Goal: Answer question/provide support: Share knowledge or assist other users

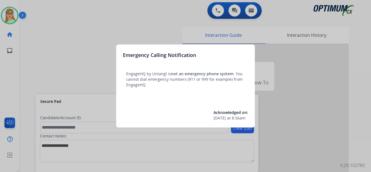
drag, startPoint x: 78, startPoint y: 76, endPoint x: 70, endPoint y: 70, distance: 10.3
click at [70, 70] on div at bounding box center [185, 86] width 371 height 172
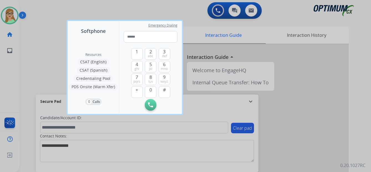
click at [12, 15] on div at bounding box center [185, 86] width 371 height 172
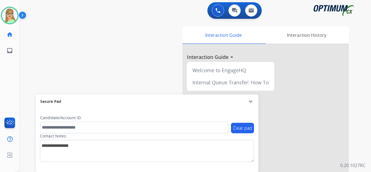
click at [24, 15] on img at bounding box center [23, 16] width 9 height 11
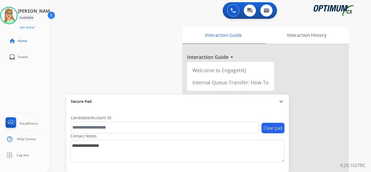
click at [11, 89] on div "[PERSON_NAME] Edit Avatar Agent: [PERSON_NAME] Profile: OCX Training home Home …" at bounding box center [25, 86] width 50 height 172
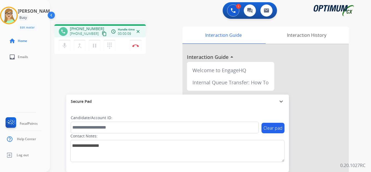
drag, startPoint x: 98, startPoint y: 34, endPoint x: 95, endPoint y: 36, distance: 3.9
click at [102, 35] on mat-icon "content_copy" at bounding box center [104, 33] width 5 height 5
click at [136, 45] on img at bounding box center [135, 45] width 7 height 3
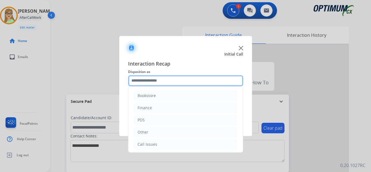
click at [150, 80] on input "text" at bounding box center [185, 80] width 115 height 11
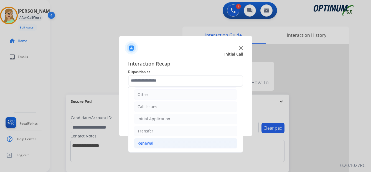
click at [147, 144] on div "Renewal" at bounding box center [145, 144] width 16 height 6
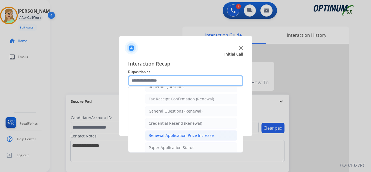
scroll to position [176, 0]
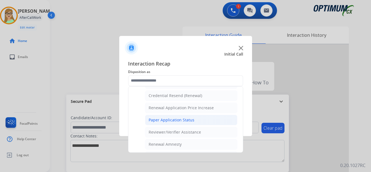
click at [168, 121] on div "Paper Application Status" at bounding box center [171, 120] width 46 height 6
type input "**********"
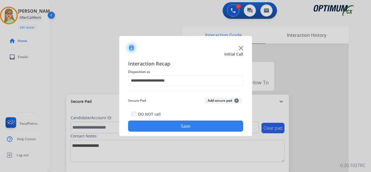
click at [165, 132] on div "DO NOT call Save" at bounding box center [185, 121] width 115 height 21
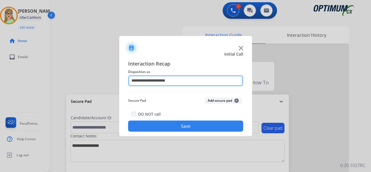
click at [159, 81] on input "**********" at bounding box center [185, 80] width 115 height 11
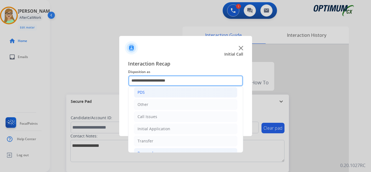
scroll to position [0, 0]
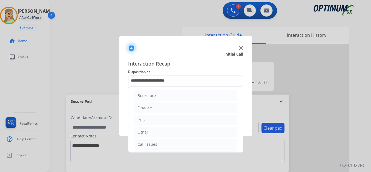
click at [165, 21] on div at bounding box center [185, 86] width 371 height 172
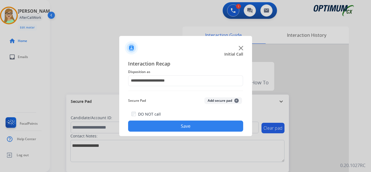
click at [170, 126] on button "Save" at bounding box center [185, 126] width 115 height 11
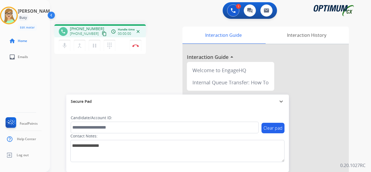
click at [102, 34] on mat-icon "content_copy" at bounding box center [104, 33] width 5 height 5
click at [135, 45] on img at bounding box center [135, 45] width 7 height 3
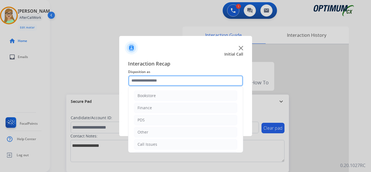
click at [149, 83] on input "text" at bounding box center [185, 80] width 115 height 11
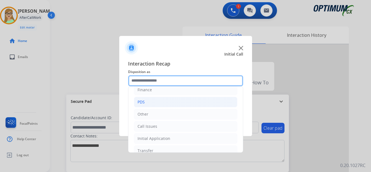
scroll to position [38, 0]
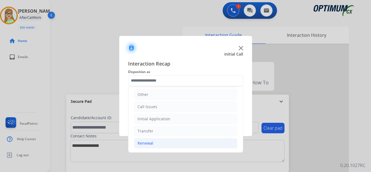
click at [151, 143] on div "Renewal" at bounding box center [145, 144] width 16 height 6
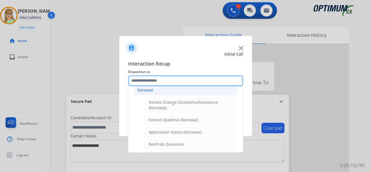
scroll to position [93, 0]
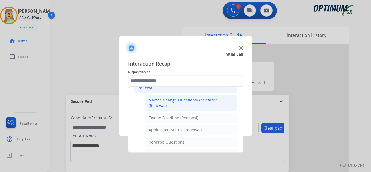
click at [183, 101] on div "Names Change Questions/Assistance (Renewal)" at bounding box center [190, 103] width 85 height 11
type input "**********"
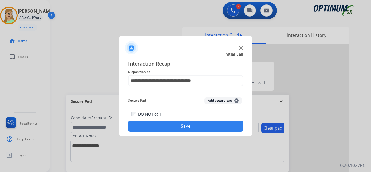
click at [176, 127] on button "Save" at bounding box center [185, 126] width 115 height 11
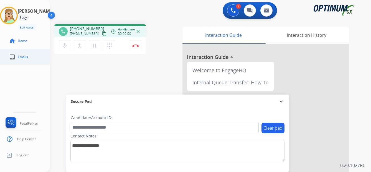
drag, startPoint x: 99, startPoint y: 35, endPoint x: 2, endPoint y: 61, distance: 100.0
click at [102, 35] on mat-icon "content_copy" at bounding box center [104, 33] width 5 height 5
click at [138, 45] on img at bounding box center [135, 45] width 7 height 3
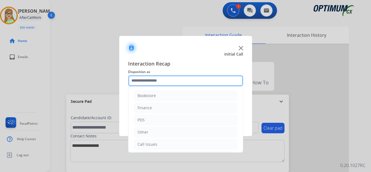
click at [162, 81] on input "text" at bounding box center [185, 80] width 115 height 11
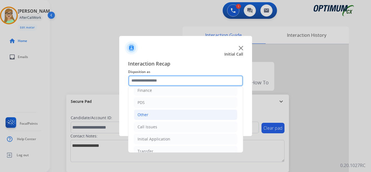
scroll to position [38, 0]
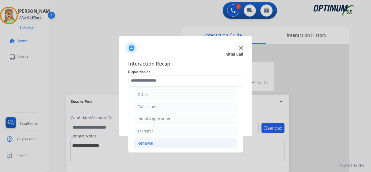
click at [147, 142] on div "Renewal" at bounding box center [145, 144] width 16 height 6
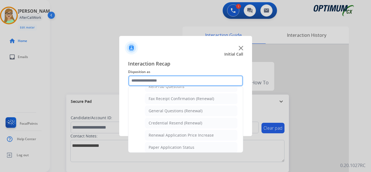
scroll to position [148, 0]
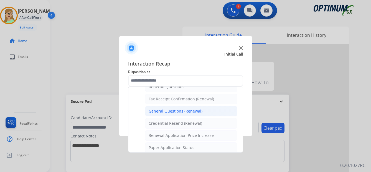
click at [172, 110] on div "General Questions (Renewal)" at bounding box center [175, 112] width 54 height 6
type input "**********"
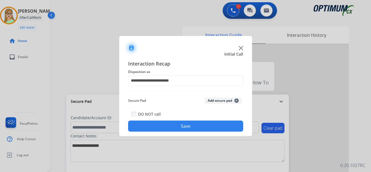
drag, startPoint x: 175, startPoint y: 125, endPoint x: 0, endPoint y: 113, distance: 175.0
click at [166, 126] on button "Save" at bounding box center [185, 126] width 115 height 11
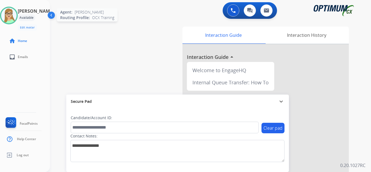
click at [12, 14] on img at bounding box center [9, 16] width 16 height 16
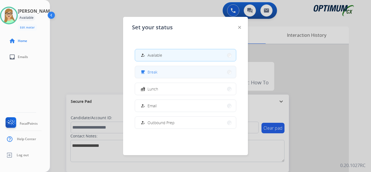
click at [154, 75] on button "free_breakfast Break" at bounding box center [185, 72] width 101 height 12
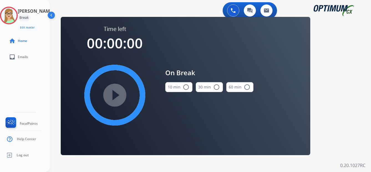
click at [185, 85] on mat-icon "radio_button_unchecked" at bounding box center [186, 87] width 7 height 7
drag, startPoint x: 128, startPoint y: 88, endPoint x: 194, endPoint y: 145, distance: 88.0
click at [130, 92] on div "play_circle_filled" at bounding box center [114, 95] width 83 height 83
click at [118, 98] on mat-icon "play_circle_filled" at bounding box center [114, 95] width 7 height 7
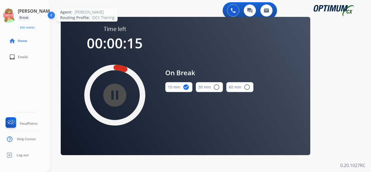
click at [15, 16] on icon at bounding box center [9, 16] width 18 height 18
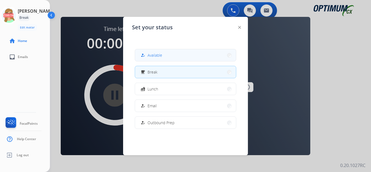
click at [155, 56] on span "Available" at bounding box center [154, 55] width 15 height 6
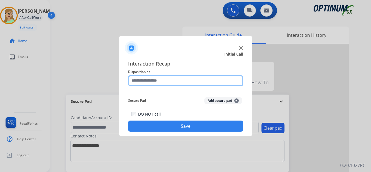
click at [139, 78] on input "text" at bounding box center [185, 80] width 115 height 11
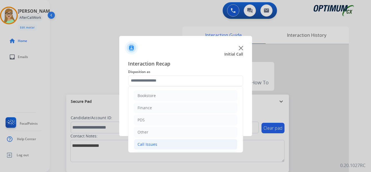
click at [147, 145] on div "Call Issues" at bounding box center [147, 145] width 20 height 6
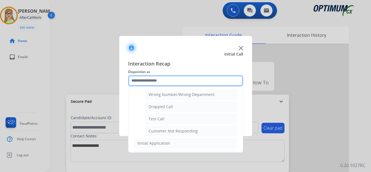
scroll to position [83, 0]
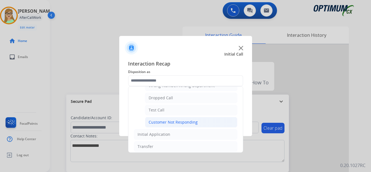
click at [183, 123] on div "Customer Not Responding" at bounding box center [172, 123] width 49 height 6
type input "**********"
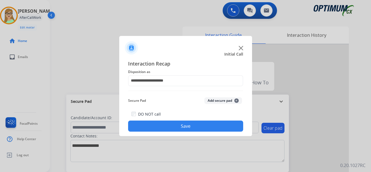
click at [175, 126] on button "Save" at bounding box center [185, 126] width 115 height 11
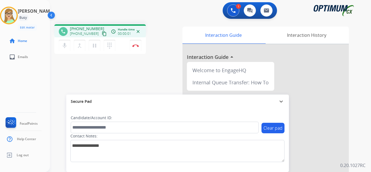
click at [102, 33] on mat-icon "content_copy" at bounding box center [104, 33] width 5 height 5
click at [139, 45] on img at bounding box center [135, 45] width 7 height 3
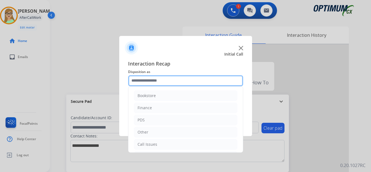
click at [146, 81] on input "text" at bounding box center [185, 80] width 115 height 11
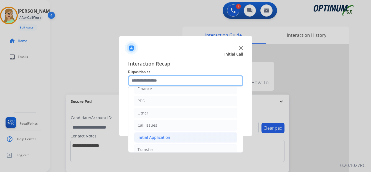
scroll to position [38, 0]
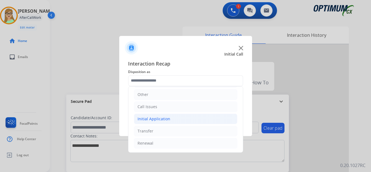
click at [161, 119] on div "Initial Application" at bounding box center [153, 119] width 33 height 6
click at [161, 118] on div "Initial Application" at bounding box center [153, 119] width 33 height 6
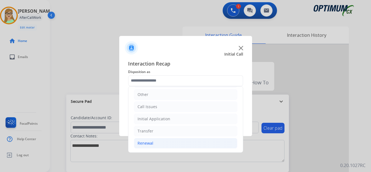
click at [143, 142] on div "Renewal" at bounding box center [145, 144] width 16 height 6
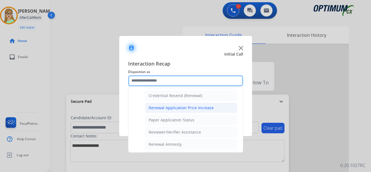
scroll to position [148, 0]
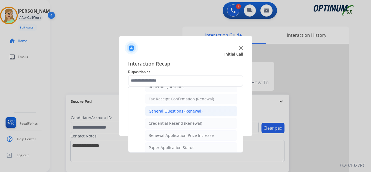
click at [166, 112] on div "General Questions (Renewal)" at bounding box center [175, 112] width 54 height 6
type input "**********"
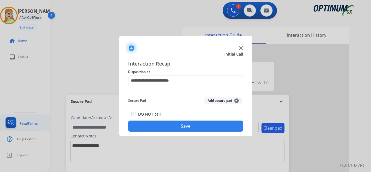
drag, startPoint x: 170, startPoint y: 128, endPoint x: 23, endPoint y: 119, distance: 147.7
click at [167, 128] on button "Save" at bounding box center [185, 126] width 115 height 11
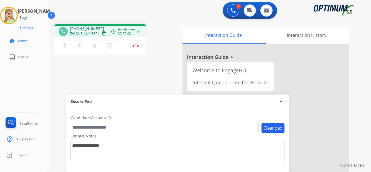
click at [102, 34] on mat-icon "content_copy" at bounding box center [104, 33] width 5 height 5
click at [135, 45] on img at bounding box center [135, 45] width 7 height 3
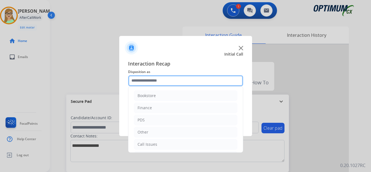
click at [145, 81] on input "text" at bounding box center [185, 80] width 115 height 11
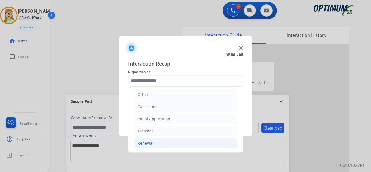
click at [153, 143] on li "Renewal" at bounding box center [185, 143] width 103 height 11
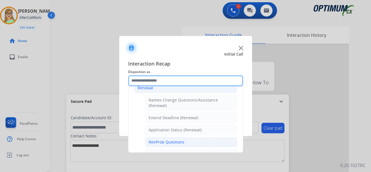
scroll to position [121, 0]
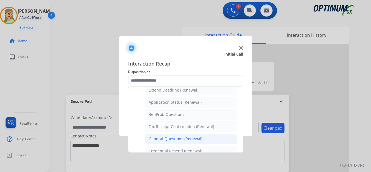
click at [159, 140] on div "General Questions (Renewal)" at bounding box center [175, 139] width 54 height 6
type input "**********"
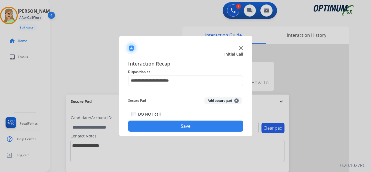
click at [164, 124] on button "Save" at bounding box center [185, 126] width 115 height 11
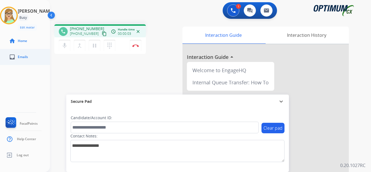
drag, startPoint x: 99, startPoint y: 35, endPoint x: 1, endPoint y: 52, distance: 98.9
click at [102, 35] on mat-icon "content_copy" at bounding box center [104, 33] width 5 height 5
click at [136, 45] on img at bounding box center [135, 45] width 7 height 3
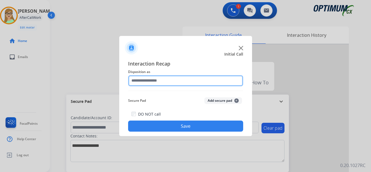
click at [147, 80] on input "text" at bounding box center [185, 80] width 115 height 11
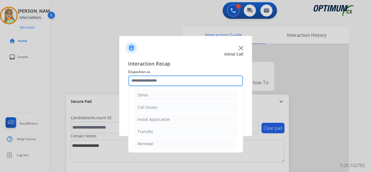
scroll to position [38, 0]
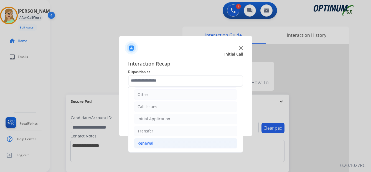
click at [146, 142] on div "Renewal" at bounding box center [145, 144] width 16 height 6
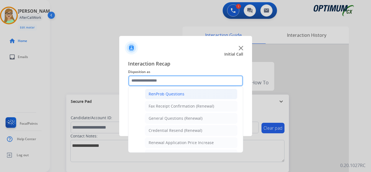
scroll to position [148, 0]
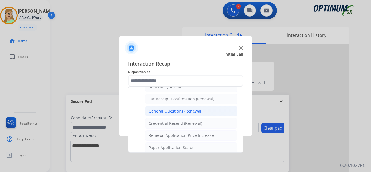
click at [161, 112] on div "General Questions (Renewal)" at bounding box center [175, 112] width 54 height 6
type input "**********"
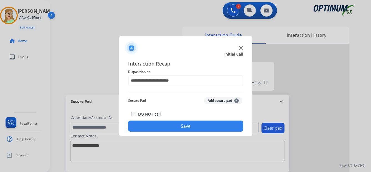
click at [168, 131] on button "Save" at bounding box center [185, 126] width 115 height 11
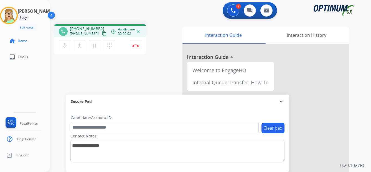
click at [102, 34] on mat-icon "content_copy" at bounding box center [104, 33] width 5 height 5
click at [135, 45] on img at bounding box center [135, 45] width 7 height 3
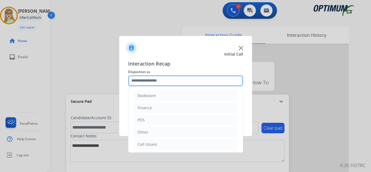
click at [155, 81] on input "text" at bounding box center [185, 80] width 115 height 11
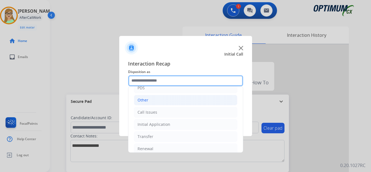
scroll to position [38, 0]
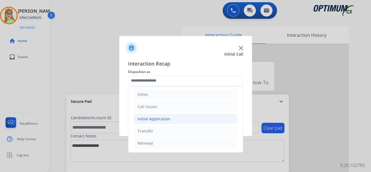
click at [153, 119] on div "Initial Application" at bounding box center [153, 119] width 33 height 6
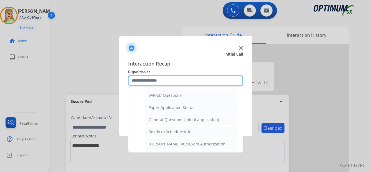
scroll to position [308, 0]
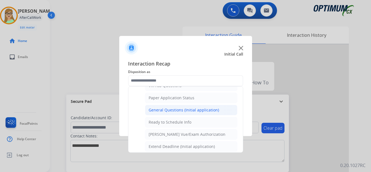
click at [189, 110] on div "General Questions (Initial application)" at bounding box center [183, 110] width 70 height 6
type input "**********"
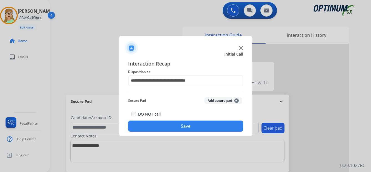
click at [193, 126] on button "Save" at bounding box center [185, 126] width 115 height 11
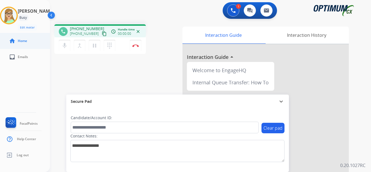
drag, startPoint x: 99, startPoint y: 34, endPoint x: 21, endPoint y: 46, distance: 78.8
click at [101, 34] on button "content_copy" at bounding box center [104, 33] width 7 height 7
click at [136, 47] on img at bounding box center [135, 45] width 7 height 3
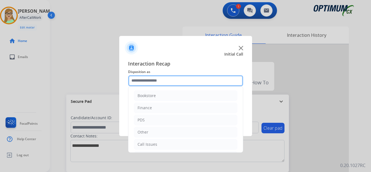
click at [155, 83] on input "text" at bounding box center [185, 80] width 115 height 11
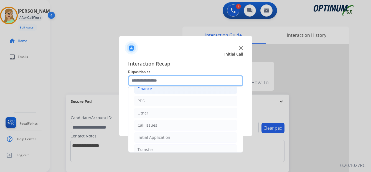
scroll to position [38, 0]
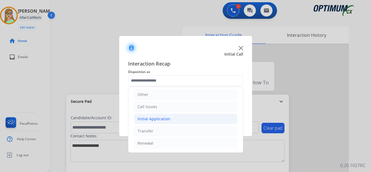
click at [157, 119] on div "Initial Application" at bounding box center [153, 119] width 33 height 6
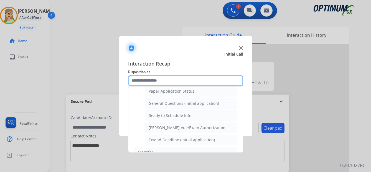
scroll to position [336, 0]
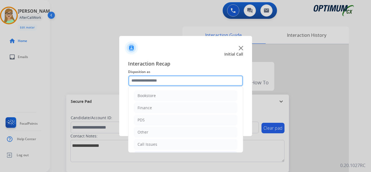
click at [147, 80] on input "text" at bounding box center [185, 80] width 115 height 11
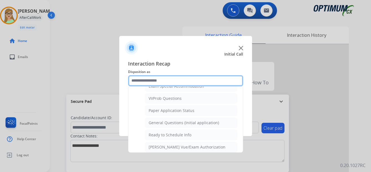
scroll to position [305, 0]
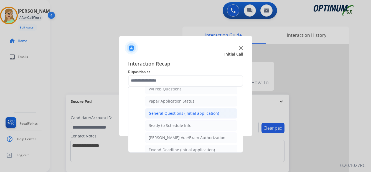
click at [174, 112] on div "General Questions (Initial application)" at bounding box center [183, 114] width 70 height 6
type input "**********"
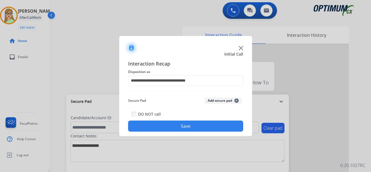
click at [173, 125] on button "Save" at bounding box center [185, 126] width 115 height 11
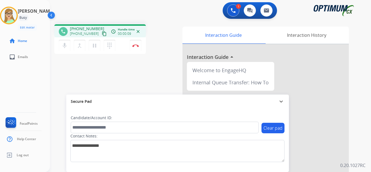
click at [102, 34] on mat-icon "content_copy" at bounding box center [104, 33] width 5 height 5
click at [134, 44] on img at bounding box center [135, 45] width 7 height 3
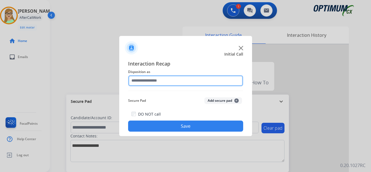
click at [154, 83] on input "text" at bounding box center [185, 80] width 115 height 11
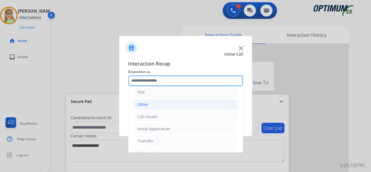
scroll to position [0, 0]
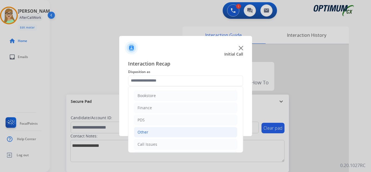
click at [142, 132] on div "Other" at bounding box center [142, 133] width 11 height 6
click at [144, 132] on div "Other" at bounding box center [142, 133] width 11 height 6
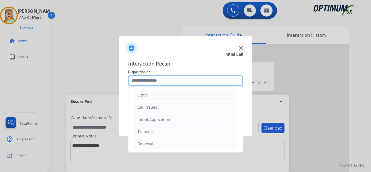
scroll to position [38, 0]
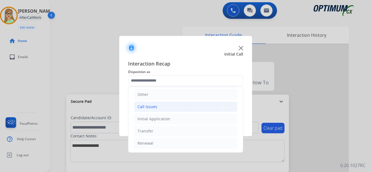
click at [153, 106] on div "Call Issues" at bounding box center [147, 107] width 20 height 6
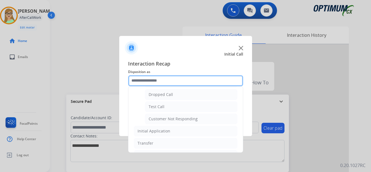
scroll to position [93, 0]
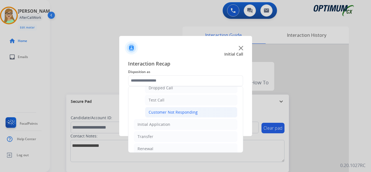
click at [176, 111] on div "Customer Not Responding" at bounding box center [172, 113] width 49 height 6
type input "**********"
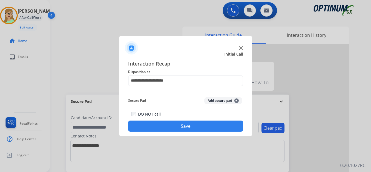
click at [163, 124] on button "Save" at bounding box center [185, 126] width 115 height 11
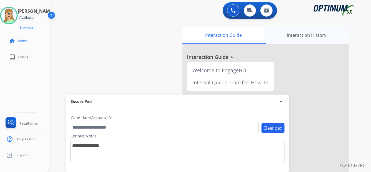
click at [303, 36] on div "Interaction History" at bounding box center [306, 35] width 84 height 17
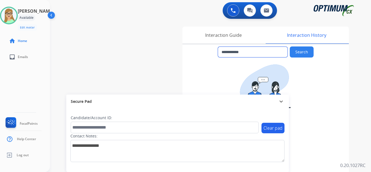
drag, startPoint x: 251, startPoint y: 52, endPoint x: 223, endPoint y: 54, distance: 27.8
click at [223, 54] on input "**********" at bounding box center [253, 52] width 70 height 11
click at [231, 11] on img at bounding box center [232, 10] width 5 height 5
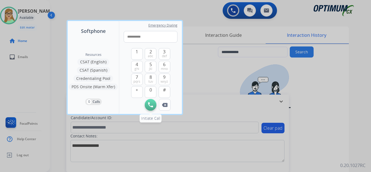
type input "**********"
click at [150, 106] on img at bounding box center [150, 105] width 5 height 5
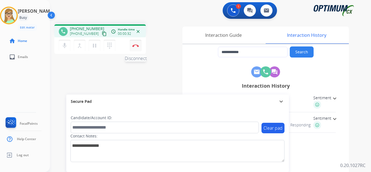
click at [135, 46] on img at bounding box center [135, 45] width 7 height 3
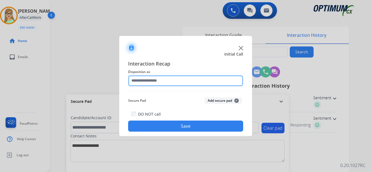
click at [157, 79] on input "text" at bounding box center [185, 80] width 115 height 11
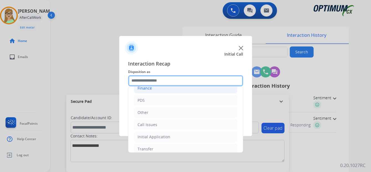
scroll to position [38, 0]
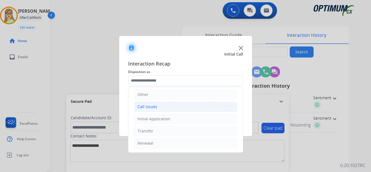
click at [151, 107] on div "Call Issues" at bounding box center [147, 107] width 20 height 6
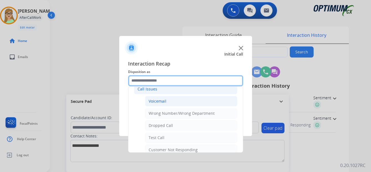
scroll to position [65, 0]
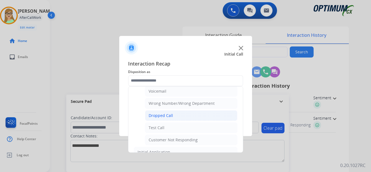
click at [169, 114] on div "Dropped Call" at bounding box center [160, 116] width 24 height 6
type input "**********"
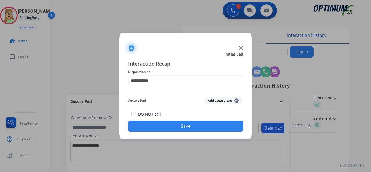
type input "**********"
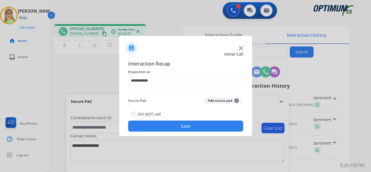
click at [173, 127] on button "Save" at bounding box center [185, 126] width 115 height 11
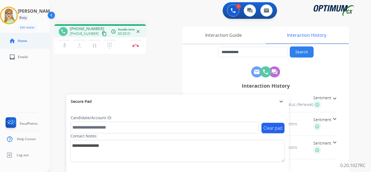
drag, startPoint x: 98, startPoint y: 34, endPoint x: 47, endPoint y: 40, distance: 52.2
click at [102, 34] on mat-icon "content_copy" at bounding box center [104, 33] width 5 height 5
click at [136, 45] on img at bounding box center [135, 45] width 7 height 3
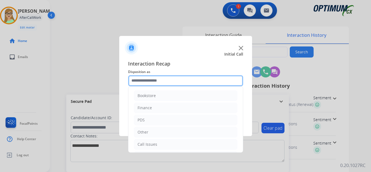
click at [152, 83] on input "text" at bounding box center [185, 80] width 115 height 11
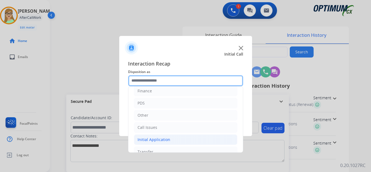
scroll to position [38, 0]
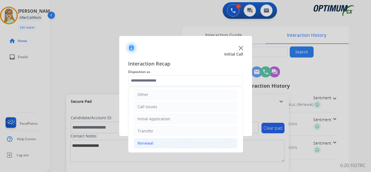
click at [151, 145] on div "Renewal" at bounding box center [145, 144] width 16 height 6
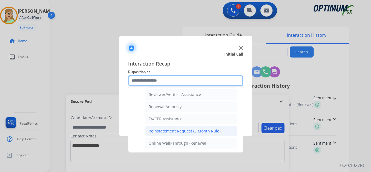
scroll to position [158, 0]
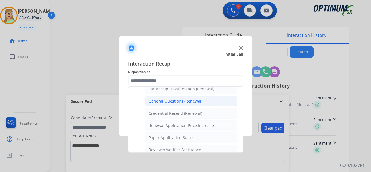
click at [170, 102] on div "General Questions (Renewal)" at bounding box center [175, 102] width 54 height 6
type input "**********"
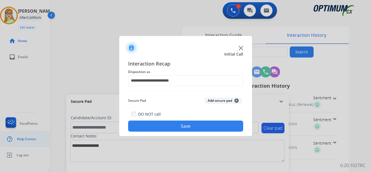
drag, startPoint x: 155, startPoint y: 128, endPoint x: 17, endPoint y: 139, distance: 139.0
click at [149, 128] on button "Save" at bounding box center [185, 126] width 115 height 11
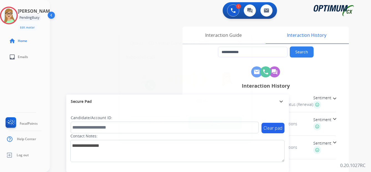
type input "**********"
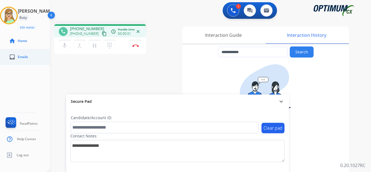
drag, startPoint x: 99, startPoint y: 34, endPoint x: 1, endPoint y: 50, distance: 99.8
click at [102, 34] on mat-icon "content_copy" at bounding box center [104, 33] width 5 height 5
click at [137, 46] on img at bounding box center [135, 45] width 7 height 3
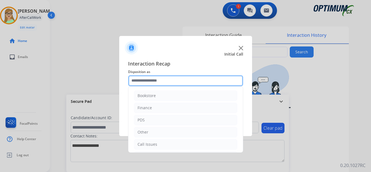
click at [163, 81] on input "text" at bounding box center [185, 80] width 115 height 11
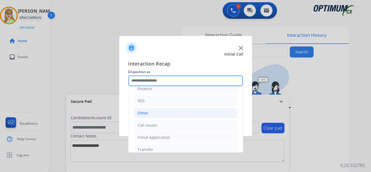
scroll to position [38, 0]
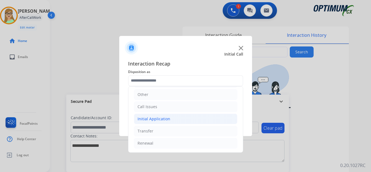
click at [155, 119] on div "Initial Application" at bounding box center [153, 119] width 33 height 6
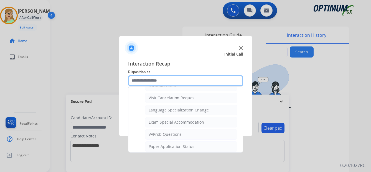
scroll to position [287, 0]
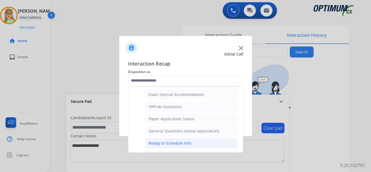
click at [161, 142] on div "Ready to Schedule Info" at bounding box center [169, 144] width 43 height 6
type input "**********"
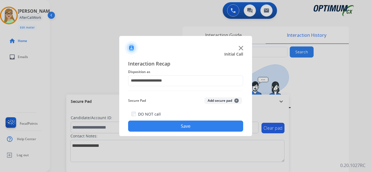
click at [164, 126] on button "Save" at bounding box center [185, 126] width 115 height 11
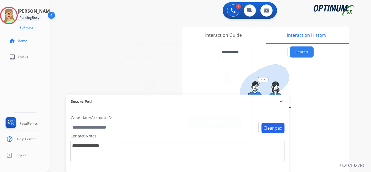
type input "**********"
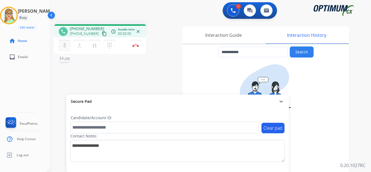
drag, startPoint x: 99, startPoint y: 33, endPoint x: 64, endPoint y: 40, distance: 36.1
click at [102, 33] on mat-icon "content_copy" at bounding box center [104, 33] width 5 height 5
click at [137, 45] on img at bounding box center [135, 45] width 7 height 3
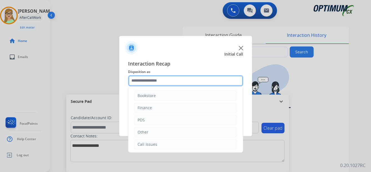
click at [144, 78] on input "text" at bounding box center [185, 80] width 115 height 11
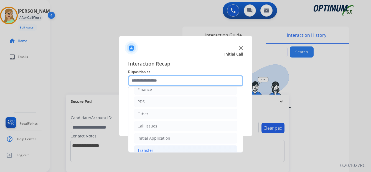
scroll to position [38, 0]
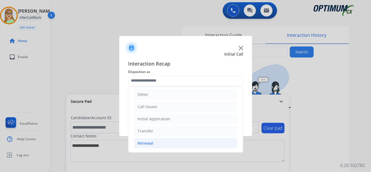
click at [146, 144] on div "Renewal" at bounding box center [145, 144] width 16 height 6
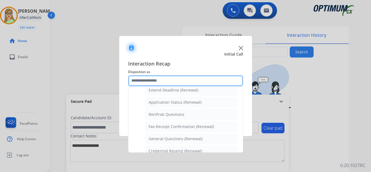
scroll to position [148, 0]
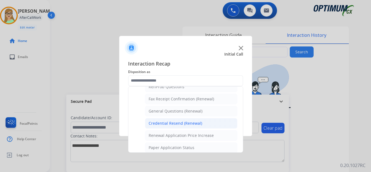
click at [177, 122] on div "Credential Resend (Renewal)" at bounding box center [174, 124] width 53 height 6
type input "**********"
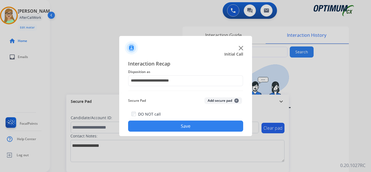
click at [176, 127] on button "Save" at bounding box center [185, 126] width 115 height 11
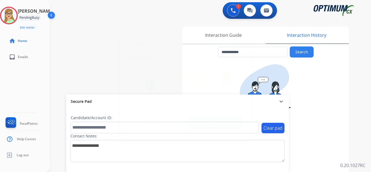
type input "**********"
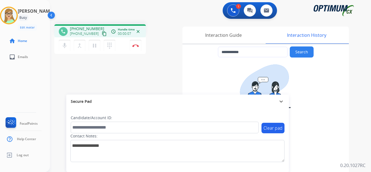
click at [102, 34] on mat-icon "content_copy" at bounding box center [104, 33] width 5 height 5
click at [137, 45] on img at bounding box center [135, 45] width 7 height 3
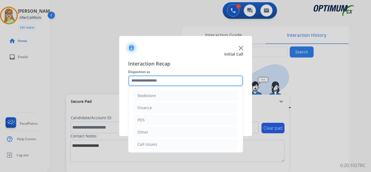
click at [154, 80] on input "text" at bounding box center [185, 80] width 115 height 11
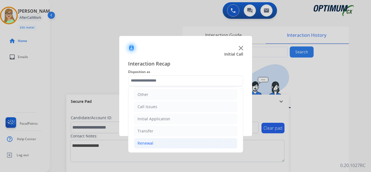
click at [147, 142] on div "Renewal" at bounding box center [145, 144] width 16 height 6
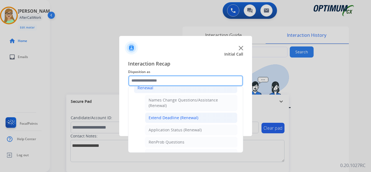
scroll to position [121, 0]
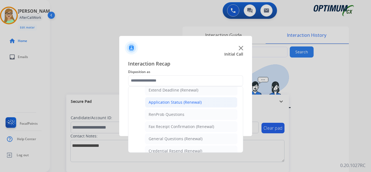
click at [179, 101] on div "Application Status (Renewal)" at bounding box center [174, 103] width 53 height 6
type input "**********"
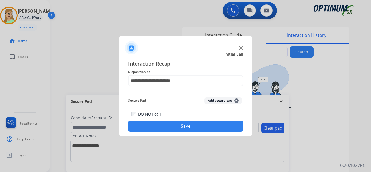
drag, startPoint x: 172, startPoint y: 128, endPoint x: 167, endPoint y: 128, distance: 4.7
click at [169, 128] on button "Save" at bounding box center [185, 126] width 115 height 11
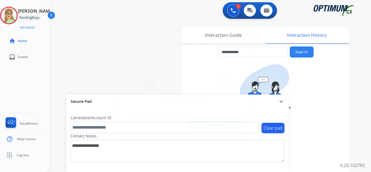
click at [154, 11] on div at bounding box center [185, 86] width 371 height 172
type input "**********"
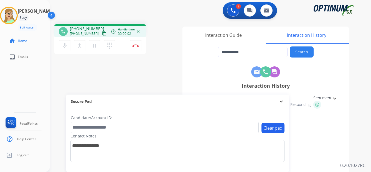
click at [102, 34] on mat-icon "content_copy" at bounding box center [104, 33] width 5 height 5
click at [326, 98] on span "Sentiment" at bounding box center [322, 98] width 18 height 6
click at [136, 46] on img at bounding box center [135, 45] width 7 height 3
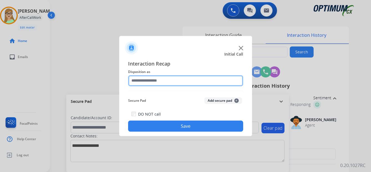
click at [154, 83] on input "text" at bounding box center [185, 80] width 115 height 11
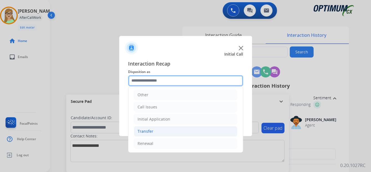
scroll to position [38, 0]
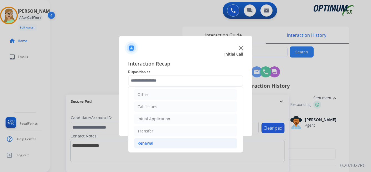
click at [146, 142] on div "Renewal" at bounding box center [145, 144] width 16 height 6
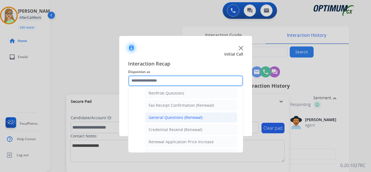
scroll to position [148, 0]
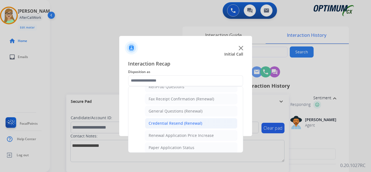
click at [163, 124] on div "Credential Resend (Renewal)" at bounding box center [174, 124] width 53 height 6
type input "**********"
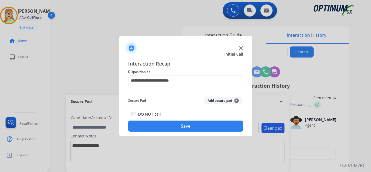
drag, startPoint x: 160, startPoint y: 128, endPoint x: 76, endPoint y: 111, distance: 84.8
click at [156, 127] on button "Save" at bounding box center [185, 126] width 115 height 11
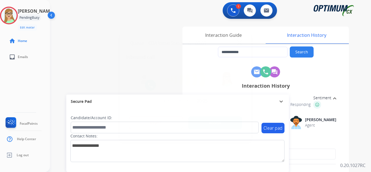
click at [358, 67] on div at bounding box center [185, 86] width 371 height 172
type input "**********"
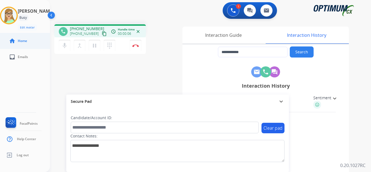
drag, startPoint x: 98, startPoint y: 34, endPoint x: 3, endPoint y: 49, distance: 96.2
click at [102, 34] on mat-icon "content_copy" at bounding box center [104, 33] width 5 height 5
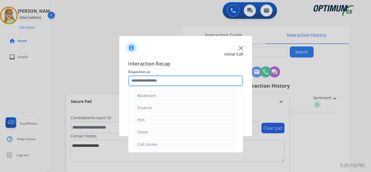
click at [147, 81] on input "text" at bounding box center [185, 80] width 115 height 11
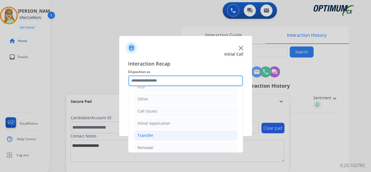
scroll to position [38, 0]
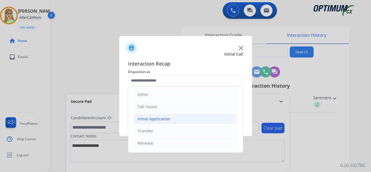
click at [157, 118] on div "Initial Application" at bounding box center [153, 119] width 33 height 6
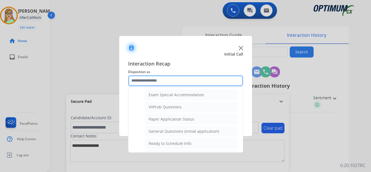
scroll to position [280, 0]
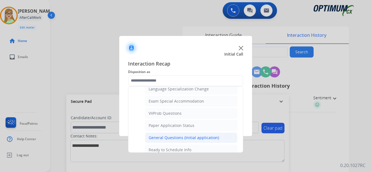
click at [157, 137] on div "General Questions (Initial application)" at bounding box center [183, 138] width 70 height 6
type input "**********"
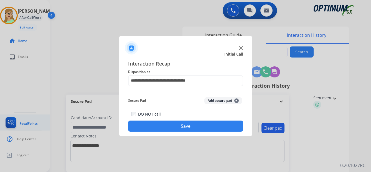
drag, startPoint x: 153, startPoint y: 123, endPoint x: 0, endPoint y: 117, distance: 153.3
click at [152, 124] on button "Save" at bounding box center [185, 126] width 115 height 11
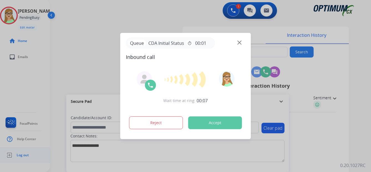
type input "**********"
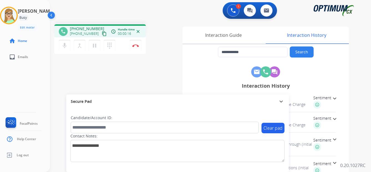
click at [102, 35] on mat-icon "content_copy" at bounding box center [104, 33] width 5 height 5
click at [110, 43] on mat-icon "dialpad" at bounding box center [109, 45] width 7 height 7
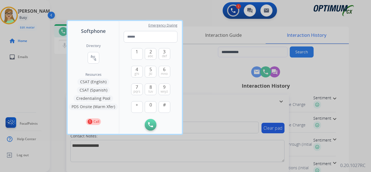
click at [101, 91] on button "CSAT (Spanish)" at bounding box center [93, 90] width 33 height 7
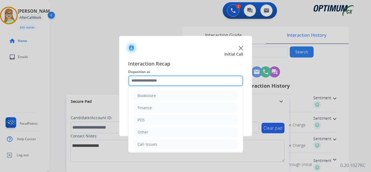
click at [152, 79] on input "text" at bounding box center [185, 80] width 115 height 11
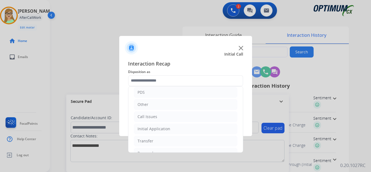
click at [69, 64] on div at bounding box center [185, 86] width 371 height 172
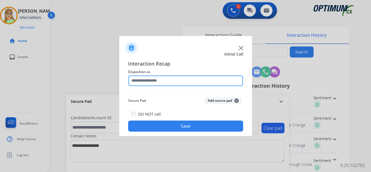
click at [155, 84] on input "text" at bounding box center [185, 80] width 115 height 11
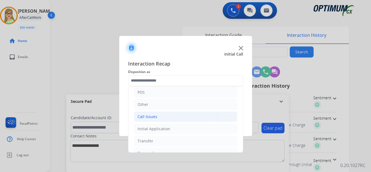
click at [154, 117] on div "Call Issues" at bounding box center [147, 117] width 20 height 6
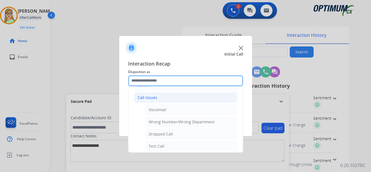
scroll to position [55, 0]
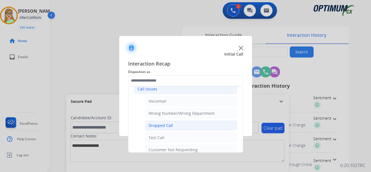
click at [165, 125] on div "Dropped Call" at bounding box center [160, 126] width 24 height 6
type input "**********"
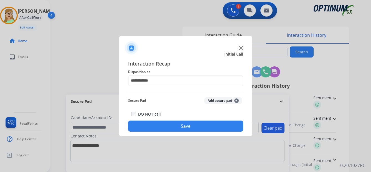
click at [161, 129] on button "Save" at bounding box center [185, 126] width 115 height 11
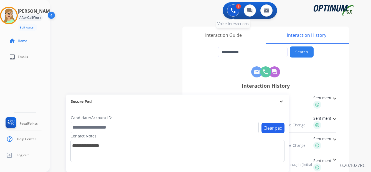
click at [233, 12] on img at bounding box center [232, 10] width 5 height 5
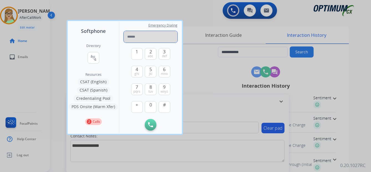
paste input "**********"
type input "**********"
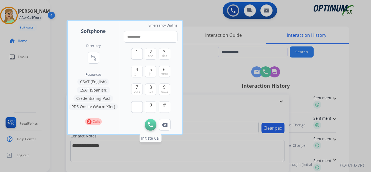
click at [152, 126] on img at bounding box center [150, 124] width 5 height 5
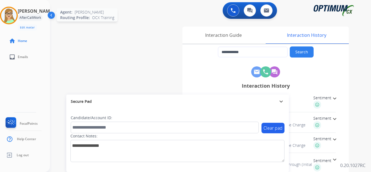
click at [13, 14] on img at bounding box center [9, 16] width 16 height 16
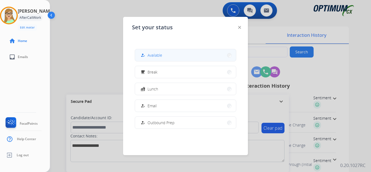
click at [151, 53] on span "Available" at bounding box center [154, 55] width 15 height 6
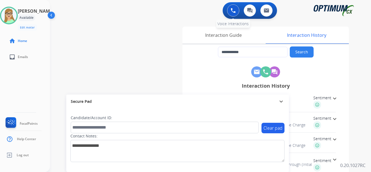
click at [234, 12] on img at bounding box center [232, 10] width 5 height 5
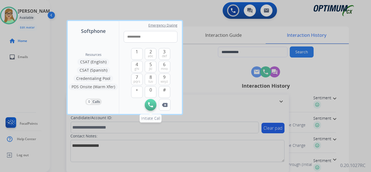
type input "**********"
click at [150, 107] on img at bounding box center [150, 105] width 5 height 5
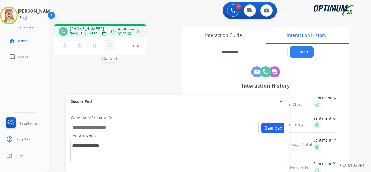
click at [110, 46] on mat-icon "dialpad" at bounding box center [109, 45] width 7 height 7
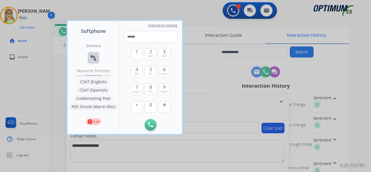
click at [93, 57] on mat-icon "connect_without_contact" at bounding box center [93, 58] width 7 height 7
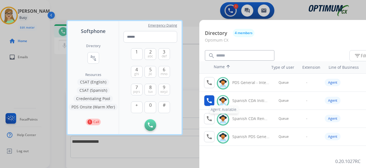
click at [212, 101] on mat-icon "call" at bounding box center [209, 100] width 7 height 7
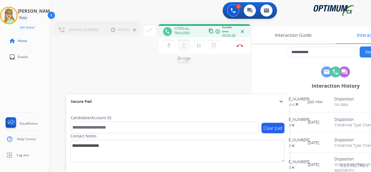
click at [183, 46] on mat-icon "merge_type" at bounding box center [183, 45] width 7 height 7
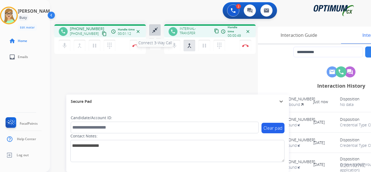
click at [155, 30] on mat-icon "close_fullscreen" at bounding box center [155, 30] width 7 height 7
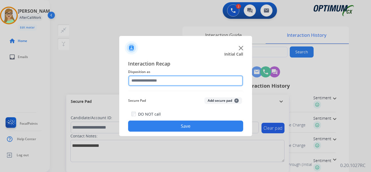
click at [147, 80] on input "text" at bounding box center [185, 80] width 115 height 11
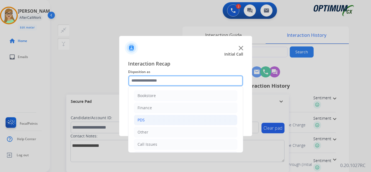
scroll to position [28, 0]
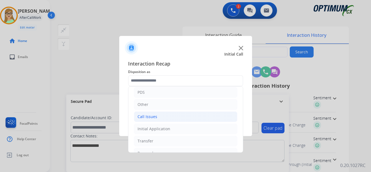
click at [148, 117] on div "Call Issues" at bounding box center [147, 117] width 20 height 6
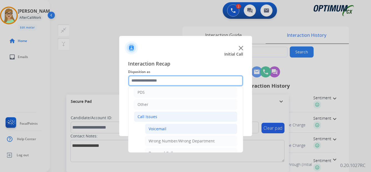
scroll to position [55, 0]
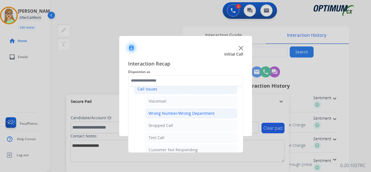
click at [176, 113] on div "Wrong Number/Wrong Department" at bounding box center [181, 114] width 66 height 6
type input "**********"
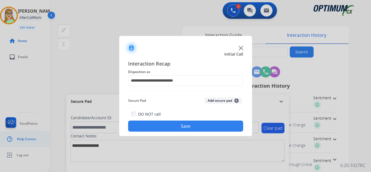
drag, startPoint x: 177, startPoint y: 125, endPoint x: 42, endPoint y: 142, distance: 135.4
click at [175, 125] on button "Save" at bounding box center [185, 126] width 115 height 11
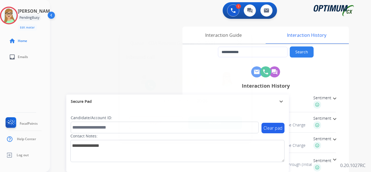
type input "**********"
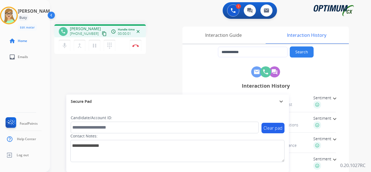
click at [102, 33] on mat-icon "content_copy" at bounding box center [104, 33] width 5 height 5
click at [137, 45] on img at bounding box center [135, 45] width 7 height 3
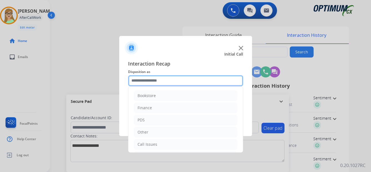
click at [157, 78] on input "text" at bounding box center [185, 80] width 115 height 11
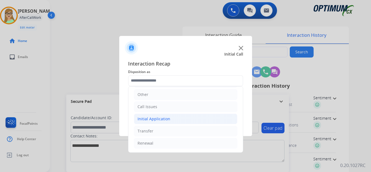
click at [158, 118] on div "Initial Application" at bounding box center [153, 119] width 33 height 6
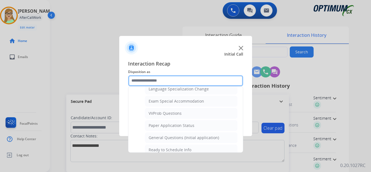
scroll to position [308, 0]
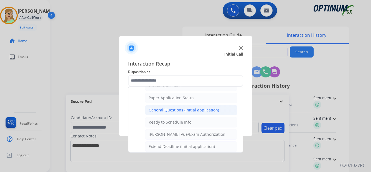
click at [181, 109] on div "General Questions (Initial application)" at bounding box center [183, 110] width 70 height 6
type input "**********"
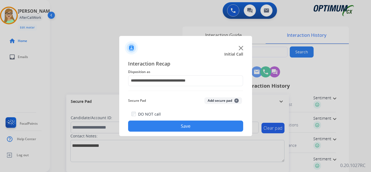
drag, startPoint x: 180, startPoint y: 127, endPoint x: 86, endPoint y: 137, distance: 94.8
click at [179, 127] on button "Save" at bounding box center [185, 126] width 115 height 11
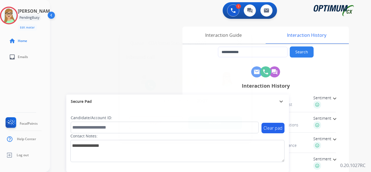
type input "**********"
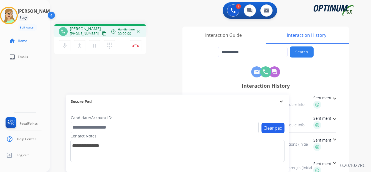
click at [102, 34] on mat-icon "content_copy" at bounding box center [104, 33] width 5 height 5
click at [136, 45] on img at bounding box center [135, 45] width 7 height 3
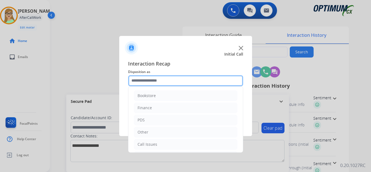
click at [156, 81] on input "text" at bounding box center [185, 80] width 115 height 11
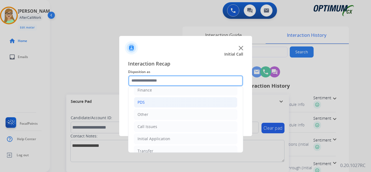
scroll to position [28, 0]
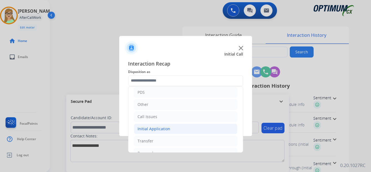
click at [155, 129] on div "Initial Application" at bounding box center [153, 129] width 33 height 6
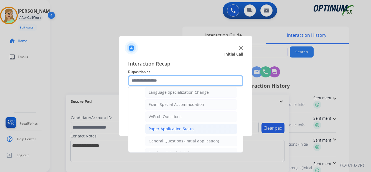
scroll to position [305, 0]
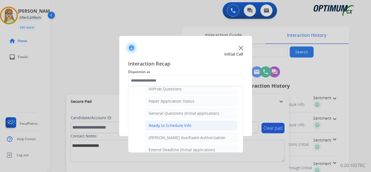
click at [169, 124] on div "Ready to Schedule Info" at bounding box center [169, 126] width 43 height 6
type input "**********"
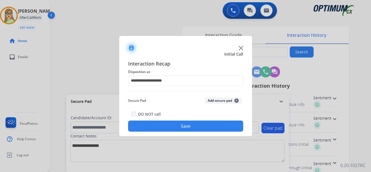
click at [186, 124] on button "Save" at bounding box center [185, 126] width 115 height 11
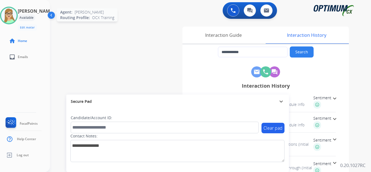
click at [17, 16] on img at bounding box center [9, 16] width 16 height 16
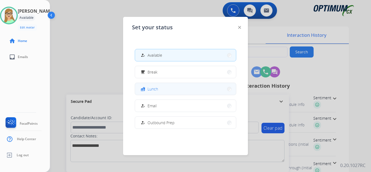
click at [154, 89] on span "Lunch" at bounding box center [152, 89] width 11 height 6
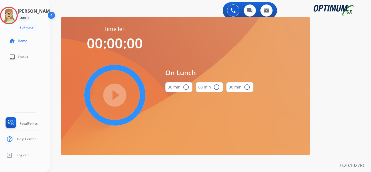
click at [184, 88] on mat-icon "radio_button_unchecked" at bounding box center [186, 87] width 7 height 7
click at [118, 96] on mat-icon "play_circle_filled" at bounding box center [114, 95] width 7 height 7
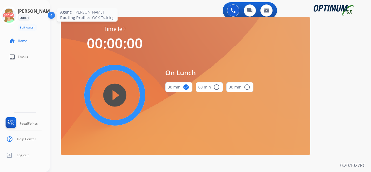
click at [11, 17] on icon at bounding box center [9, 16] width 18 height 18
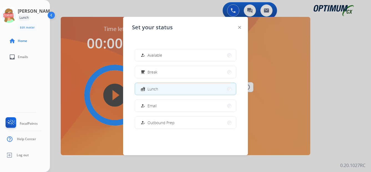
drag, startPoint x: 156, startPoint y: 54, endPoint x: 86, endPoint y: 65, distance: 70.6
click at [153, 54] on span "Available" at bounding box center [154, 55] width 15 height 6
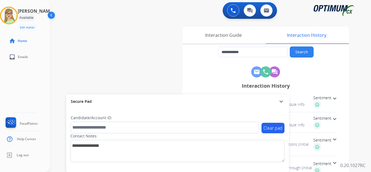
click at [15, 80] on div "[PERSON_NAME] Edit Avatar Agent: [PERSON_NAME] Profile: OCX Training home Home …" at bounding box center [25, 86] width 50 height 172
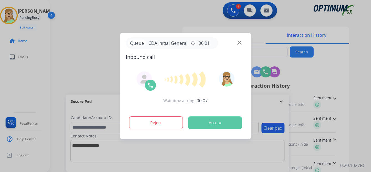
type input "**********"
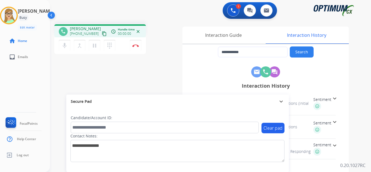
click at [102, 34] on mat-icon "content_copy" at bounding box center [104, 33] width 5 height 5
click at [135, 46] on img at bounding box center [135, 45] width 7 height 3
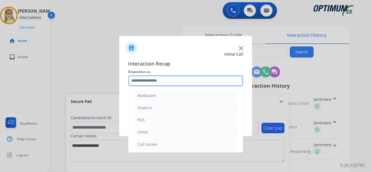
click at [154, 80] on input "text" at bounding box center [185, 80] width 115 height 11
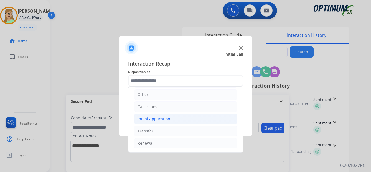
click at [155, 119] on div "Initial Application" at bounding box center [153, 119] width 33 height 6
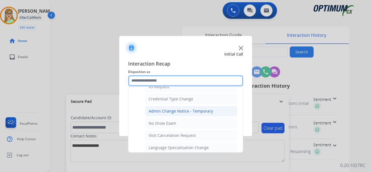
scroll to position [232, 0]
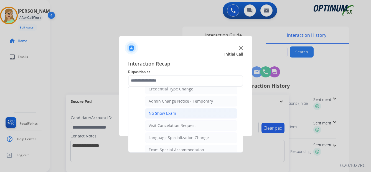
click at [165, 115] on div "No Show Exam" at bounding box center [161, 114] width 27 height 6
type input "**********"
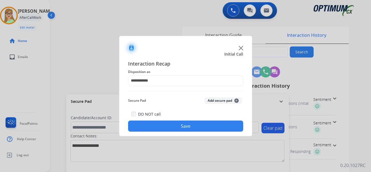
click at [157, 130] on button "Save" at bounding box center [185, 126] width 115 height 11
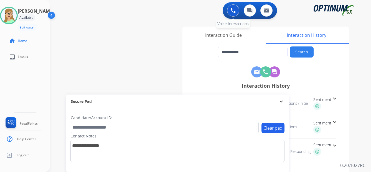
drag, startPoint x: 233, startPoint y: 11, endPoint x: 203, endPoint y: 11, distance: 30.5
click at [233, 11] on img at bounding box center [232, 10] width 5 height 5
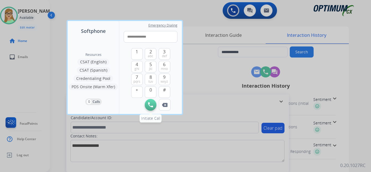
type input "**********"
click at [149, 105] on img at bounding box center [150, 105] width 5 height 5
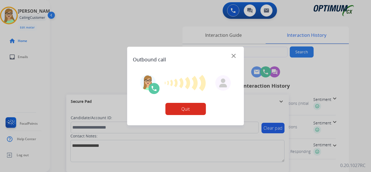
type input "**********"
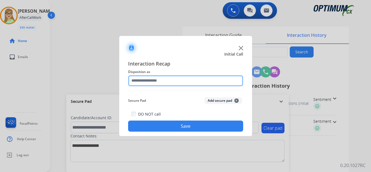
click at [146, 80] on input "text" at bounding box center [185, 80] width 115 height 11
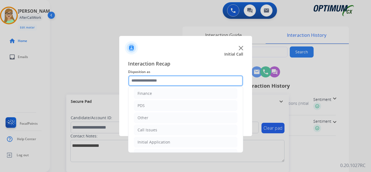
scroll to position [28, 0]
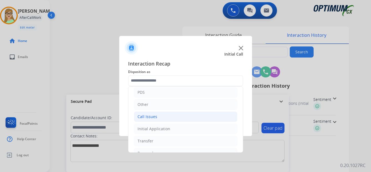
click at [152, 116] on div "Call Issues" at bounding box center [147, 117] width 20 height 6
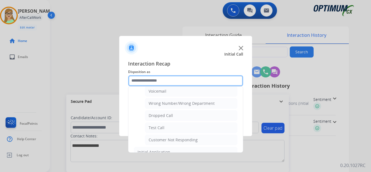
scroll to position [55, 0]
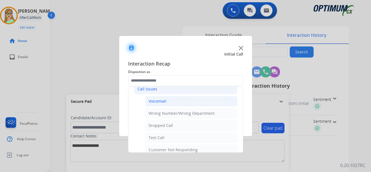
click at [156, 103] on div "Voicemail" at bounding box center [157, 102] width 18 height 6
type input "*********"
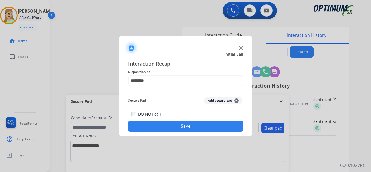
click at [163, 127] on button "Save" at bounding box center [185, 126] width 115 height 11
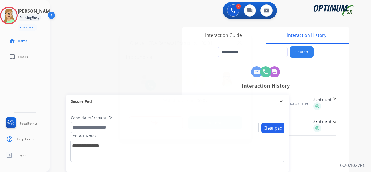
type input "**********"
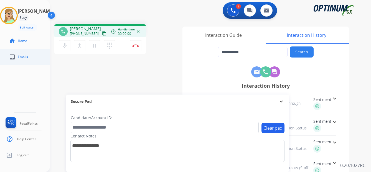
drag, startPoint x: 98, startPoint y: 34, endPoint x: 2, endPoint y: 64, distance: 100.8
click at [102, 34] on mat-icon "content_copy" at bounding box center [104, 33] width 5 height 5
click at [134, 45] on img at bounding box center [135, 45] width 7 height 3
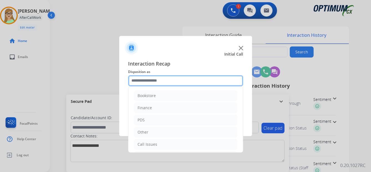
click at [152, 80] on input "text" at bounding box center [185, 80] width 115 height 11
click at [146, 80] on input "text" at bounding box center [185, 80] width 115 height 11
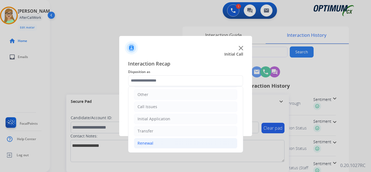
click at [143, 142] on div "Renewal" at bounding box center [145, 144] width 16 height 6
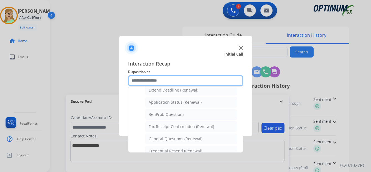
scroll to position [148, 0]
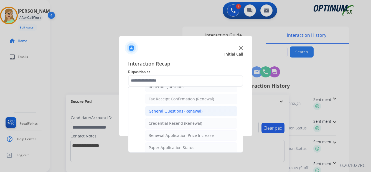
click at [173, 112] on div "General Questions (Renewal)" at bounding box center [175, 112] width 54 height 6
type input "**********"
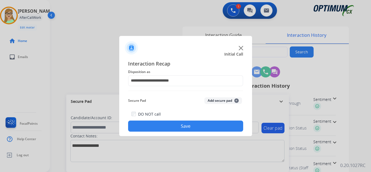
drag, startPoint x: 178, startPoint y: 129, endPoint x: 155, endPoint y: 129, distance: 23.6
click at [177, 129] on button "Save" at bounding box center [185, 126] width 115 height 11
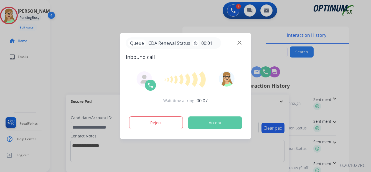
type input "**********"
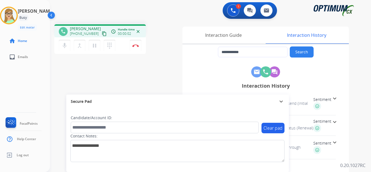
click at [102, 33] on mat-icon "content_copy" at bounding box center [104, 33] width 5 height 5
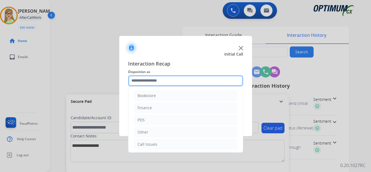
click at [146, 81] on input "text" at bounding box center [185, 80] width 115 height 11
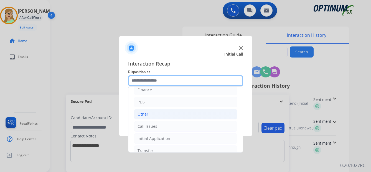
scroll to position [28, 0]
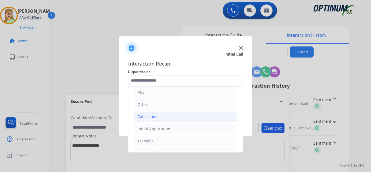
click at [145, 116] on div "Call Issues" at bounding box center [147, 117] width 20 height 6
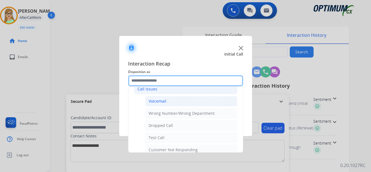
scroll to position [83, 0]
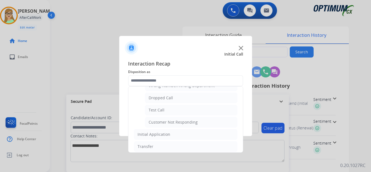
click at [170, 122] on div "Customer Not Responding" at bounding box center [172, 123] width 49 height 6
type input "**********"
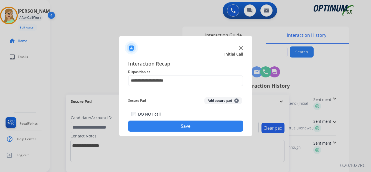
click at [168, 127] on button "Save" at bounding box center [185, 126] width 115 height 11
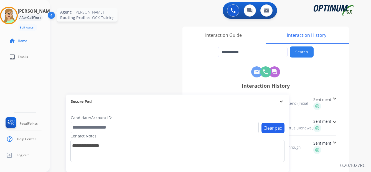
click at [13, 19] on img at bounding box center [9, 16] width 16 height 16
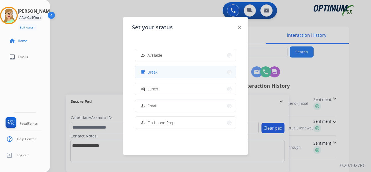
click at [155, 73] on span "Break" at bounding box center [152, 72] width 10 height 6
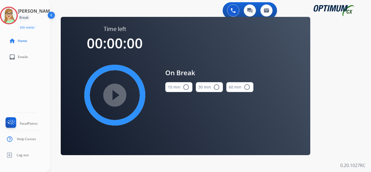
drag, startPoint x: 185, startPoint y: 87, endPoint x: 171, endPoint y: 88, distance: 13.1
click at [184, 87] on mat-icon "radio_button_unchecked" at bounding box center [186, 87] width 7 height 7
click at [112, 99] on mat-icon "play_circle_filled" at bounding box center [114, 95] width 7 height 7
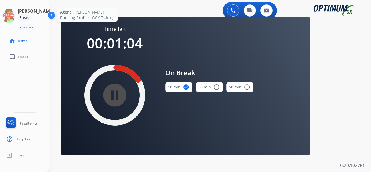
click at [11, 17] on icon at bounding box center [9, 16] width 18 height 18
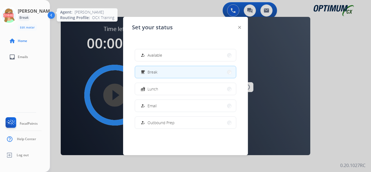
click at [14, 14] on icon at bounding box center [9, 16] width 18 height 18
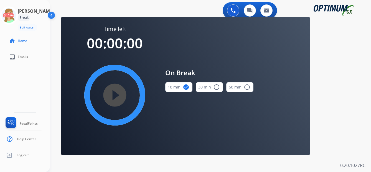
click at [118, 95] on mat-icon "play_circle_filled" at bounding box center [114, 95] width 7 height 7
click at [49, 13] on img at bounding box center [52, 16] width 11 height 11
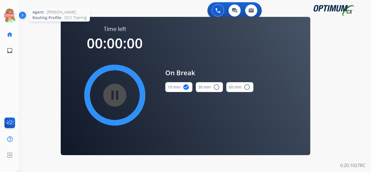
click at [9, 19] on icon at bounding box center [10, 16] width 18 height 18
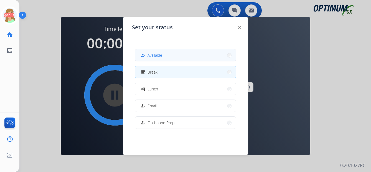
click at [154, 55] on span "Available" at bounding box center [154, 55] width 15 height 6
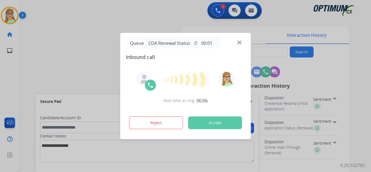
click at [207, 125] on button "Accept" at bounding box center [215, 123] width 54 height 13
type input "**********"
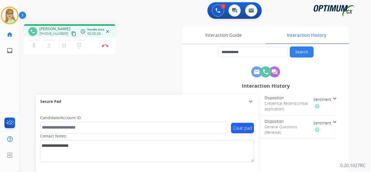
click at [71, 34] on mat-icon "content_copy" at bounding box center [73, 33] width 5 height 5
click at [106, 46] on img at bounding box center [105, 45] width 7 height 3
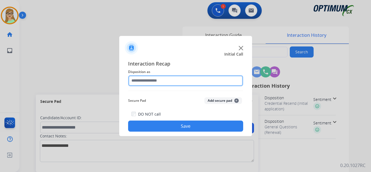
click at [140, 77] on input "text" at bounding box center [185, 80] width 115 height 11
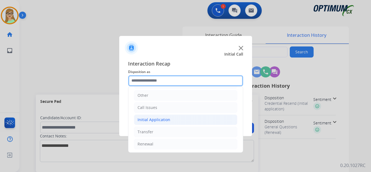
scroll to position [38, 0]
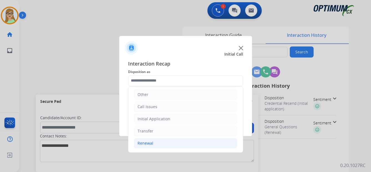
click at [147, 144] on div "Renewal" at bounding box center [145, 144] width 16 height 6
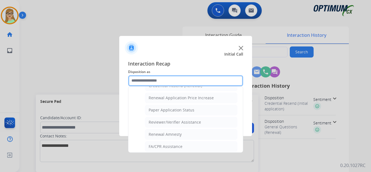
scroll to position [158, 0]
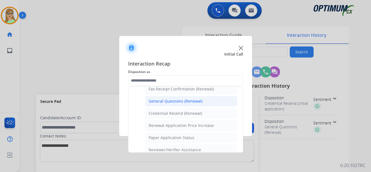
click at [167, 101] on div "General Questions (Renewal)" at bounding box center [175, 102] width 54 height 6
type input "**********"
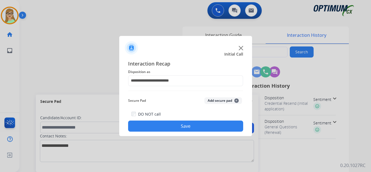
drag, startPoint x: 145, startPoint y: 127, endPoint x: 33, endPoint y: 106, distance: 114.5
click at [145, 127] on button "Save" at bounding box center [185, 126] width 115 height 11
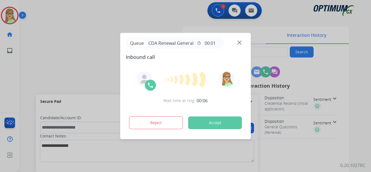
type input "**********"
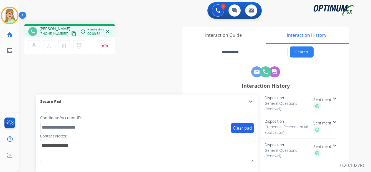
click at [71, 34] on mat-icon "content_copy" at bounding box center [73, 33] width 5 height 5
click at [105, 45] on img at bounding box center [105, 45] width 7 height 3
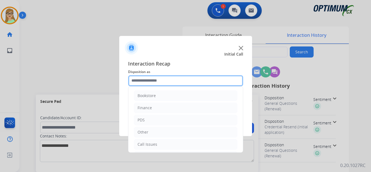
click at [151, 81] on input "text" at bounding box center [185, 80] width 115 height 11
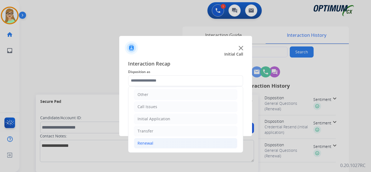
click at [150, 144] on div "Renewal" at bounding box center [145, 144] width 16 height 6
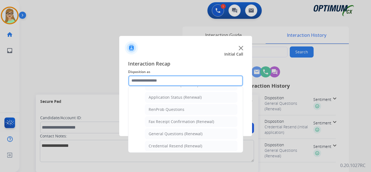
scroll to position [148, 0]
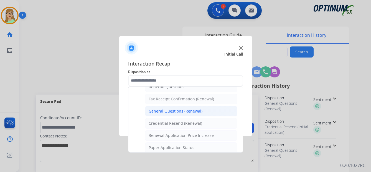
click at [167, 111] on div "General Questions (Renewal)" at bounding box center [175, 112] width 54 height 6
type input "**********"
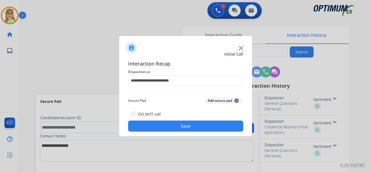
drag, startPoint x: 160, startPoint y: 127, endPoint x: 80, endPoint y: 119, distance: 79.9
click at [158, 127] on button "Save" at bounding box center [185, 126] width 115 height 11
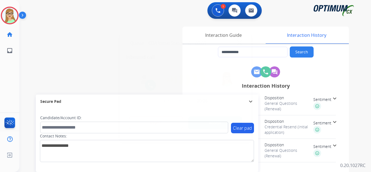
type input "**********"
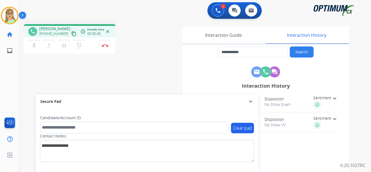
click at [71, 34] on mat-icon "content_copy" at bounding box center [73, 33] width 5 height 5
click at [179, 95] on div "Secure Pad expand_more" at bounding box center [147, 102] width 222 height 14
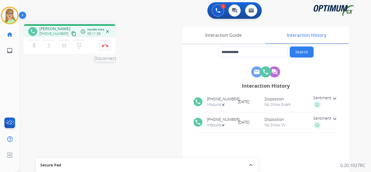
click at [106, 45] on img at bounding box center [105, 45] width 7 height 3
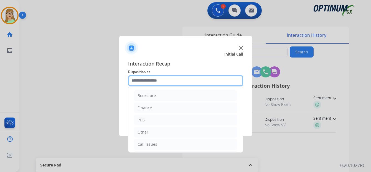
click at [153, 81] on input "text" at bounding box center [185, 80] width 115 height 11
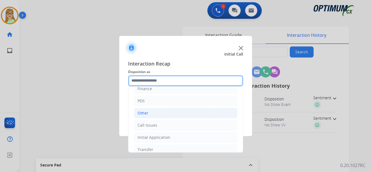
scroll to position [38, 0]
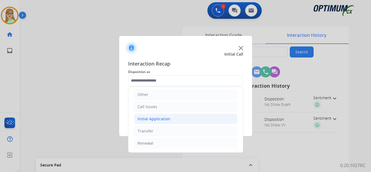
click at [163, 118] on div "Initial Application" at bounding box center [153, 119] width 33 height 6
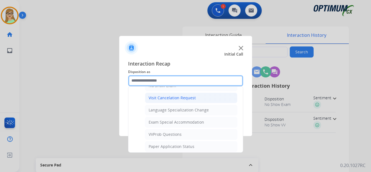
scroll to position [287, 0]
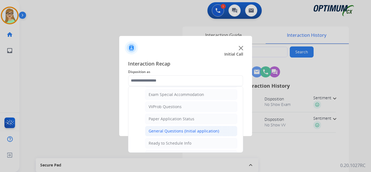
click at [166, 133] on div "General Questions (Initial application)" at bounding box center [183, 132] width 70 height 6
type input "**********"
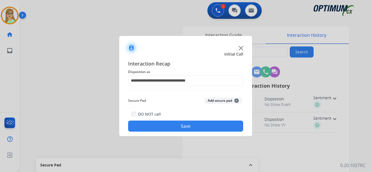
drag, startPoint x: 164, startPoint y: 130, endPoint x: 13, endPoint y: 94, distance: 155.2
click at [159, 128] on button "Save" at bounding box center [185, 126] width 115 height 11
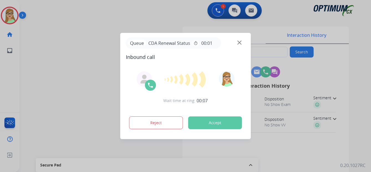
type input "**********"
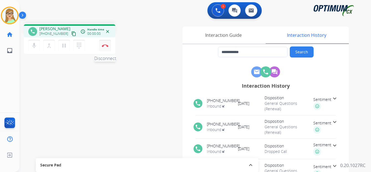
click at [105, 46] on img at bounding box center [105, 45] width 7 height 3
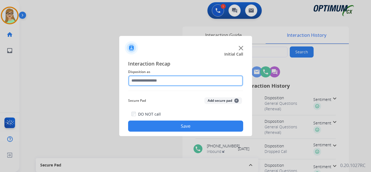
click at [145, 80] on input "text" at bounding box center [185, 80] width 115 height 11
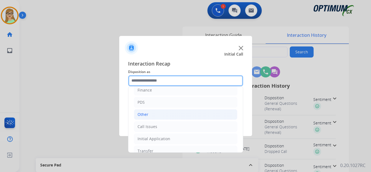
scroll to position [28, 0]
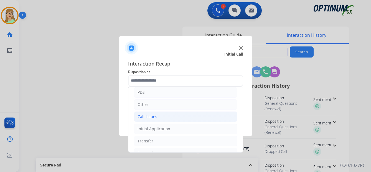
click at [150, 117] on div "Call Issues" at bounding box center [147, 117] width 20 height 6
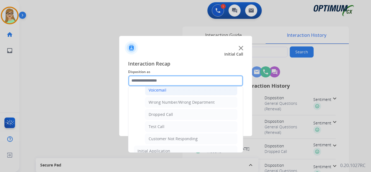
scroll to position [83, 0]
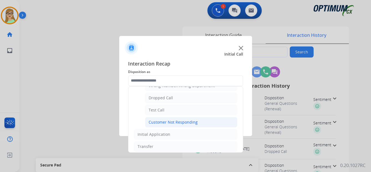
click at [175, 124] on div "Customer Not Responding" at bounding box center [172, 123] width 49 height 6
type input "**********"
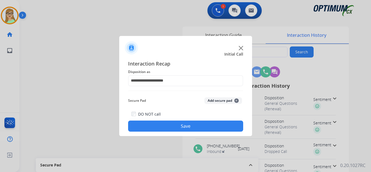
click at [175, 125] on button "Save" at bounding box center [185, 126] width 115 height 11
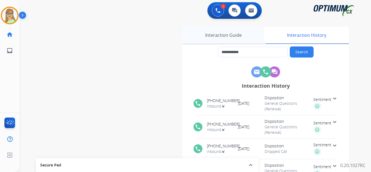
click at [221, 35] on div "Interaction Guide" at bounding box center [223, 35] width 82 height 17
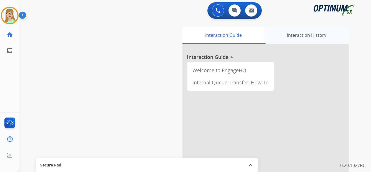
click at [299, 35] on div "Interaction History" at bounding box center [306, 35] width 84 height 17
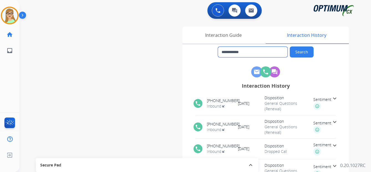
drag, startPoint x: 226, startPoint y: 53, endPoint x: 258, endPoint y: 52, distance: 32.4
click at [258, 52] on input "**********" at bounding box center [253, 52] width 70 height 11
drag, startPoint x: 244, startPoint y: 53, endPoint x: 239, endPoint y: 52, distance: 5.3
drag, startPoint x: 216, startPoint y: 10, endPoint x: 205, endPoint y: 12, distance: 11.1
click at [216, 10] on img at bounding box center [217, 10] width 5 height 5
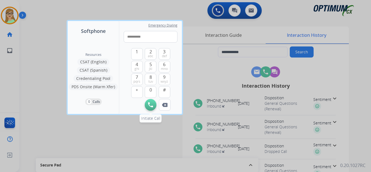
type input "**********"
click at [149, 108] on button "Initiate Call" at bounding box center [151, 105] width 12 height 12
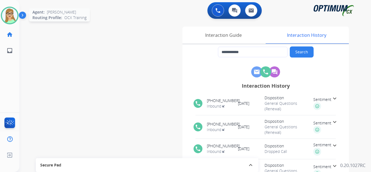
click at [12, 16] on img at bounding box center [10, 16] width 16 height 16
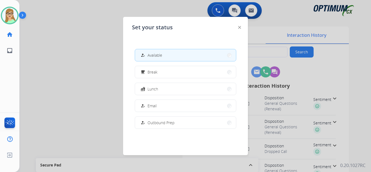
click at [150, 55] on span "Available" at bounding box center [154, 55] width 15 height 6
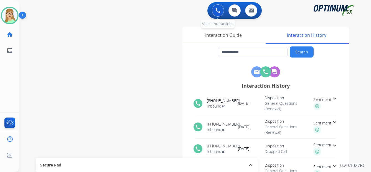
click at [220, 12] on img at bounding box center [217, 10] width 5 height 5
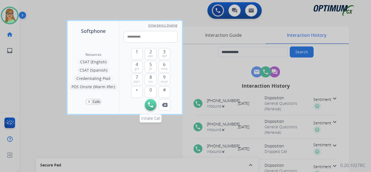
type input "**********"
click at [151, 106] on img at bounding box center [150, 105] width 5 height 5
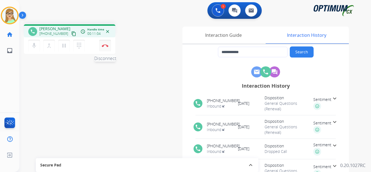
click at [105, 45] on img at bounding box center [105, 45] width 7 height 3
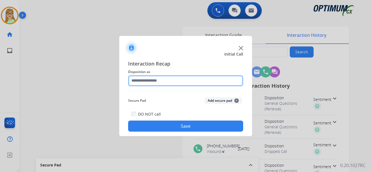
click at [144, 79] on input "text" at bounding box center [185, 80] width 115 height 11
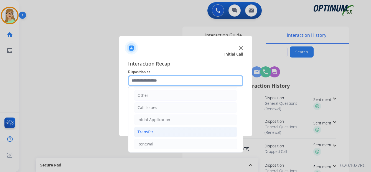
scroll to position [38, 0]
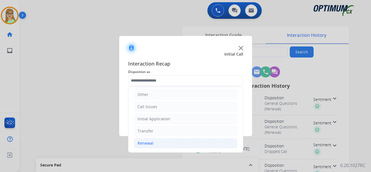
click at [148, 143] on div "Renewal" at bounding box center [145, 144] width 16 height 6
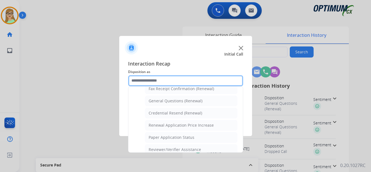
scroll to position [158, 0]
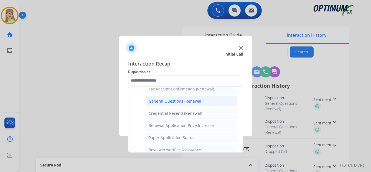
click at [160, 101] on div "General Questions (Renewal)" at bounding box center [175, 102] width 54 height 6
type input "**********"
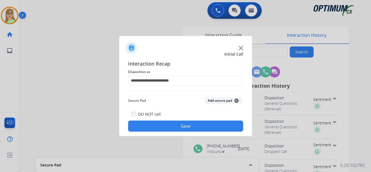
drag, startPoint x: 153, startPoint y: 128, endPoint x: 25, endPoint y: 102, distance: 130.8
click at [153, 127] on button "Save" at bounding box center [185, 126] width 115 height 11
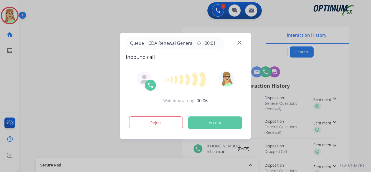
type input "**********"
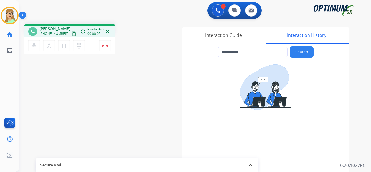
click at [71, 34] on mat-icon "content_copy" at bounding box center [73, 33] width 5 height 5
click at [106, 45] on img at bounding box center [105, 45] width 7 height 3
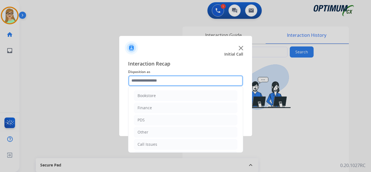
click at [140, 80] on input "text" at bounding box center [185, 80] width 115 height 11
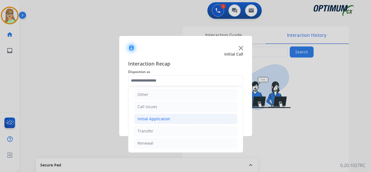
click at [157, 117] on div "Initial Application" at bounding box center [153, 119] width 33 height 6
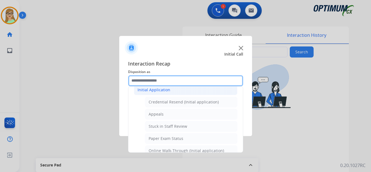
scroll to position [65, 0]
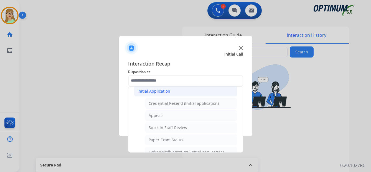
click at [150, 91] on div "Initial Application" at bounding box center [153, 92] width 33 height 6
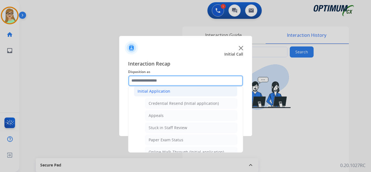
scroll to position [38, 0]
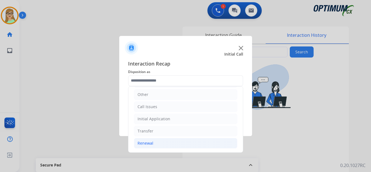
click at [142, 144] on div "Renewal" at bounding box center [145, 144] width 16 height 6
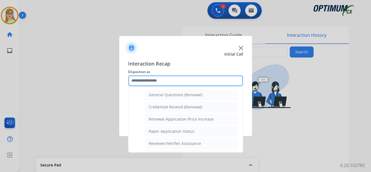
scroll to position [158, 0]
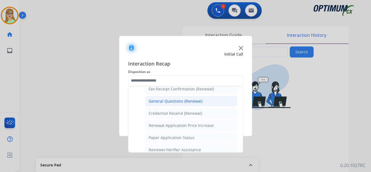
click at [158, 101] on div "General Questions (Renewal)" at bounding box center [175, 102] width 54 height 6
type input "**********"
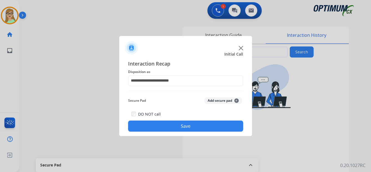
click at [157, 126] on button "Save" at bounding box center [185, 126] width 115 height 11
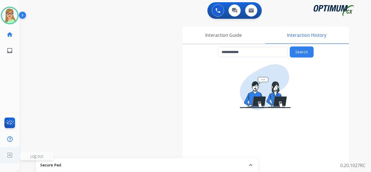
click at [18, 153] on ul "Log out Log out" at bounding box center [9, 155] width 19 height 16
drag, startPoint x: 36, startPoint y: 156, endPoint x: 1, endPoint y: 161, distance: 35.8
click at [35, 156] on span "Log out" at bounding box center [36, 156] width 13 height 5
